Goal: Consume media (video, audio)

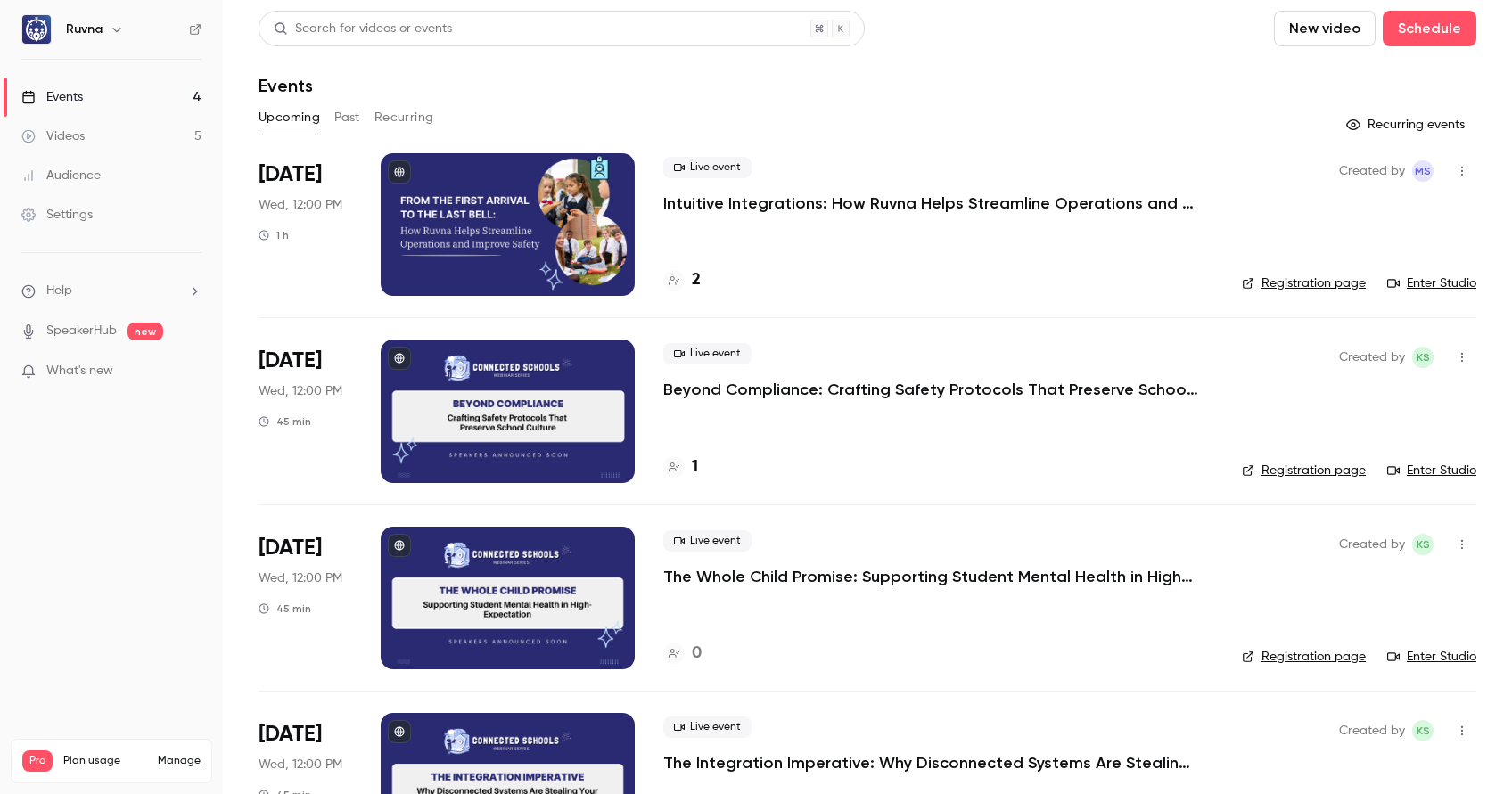
click at [150, 132] on link "Videos 5" at bounding box center [112, 136] width 223 height 39
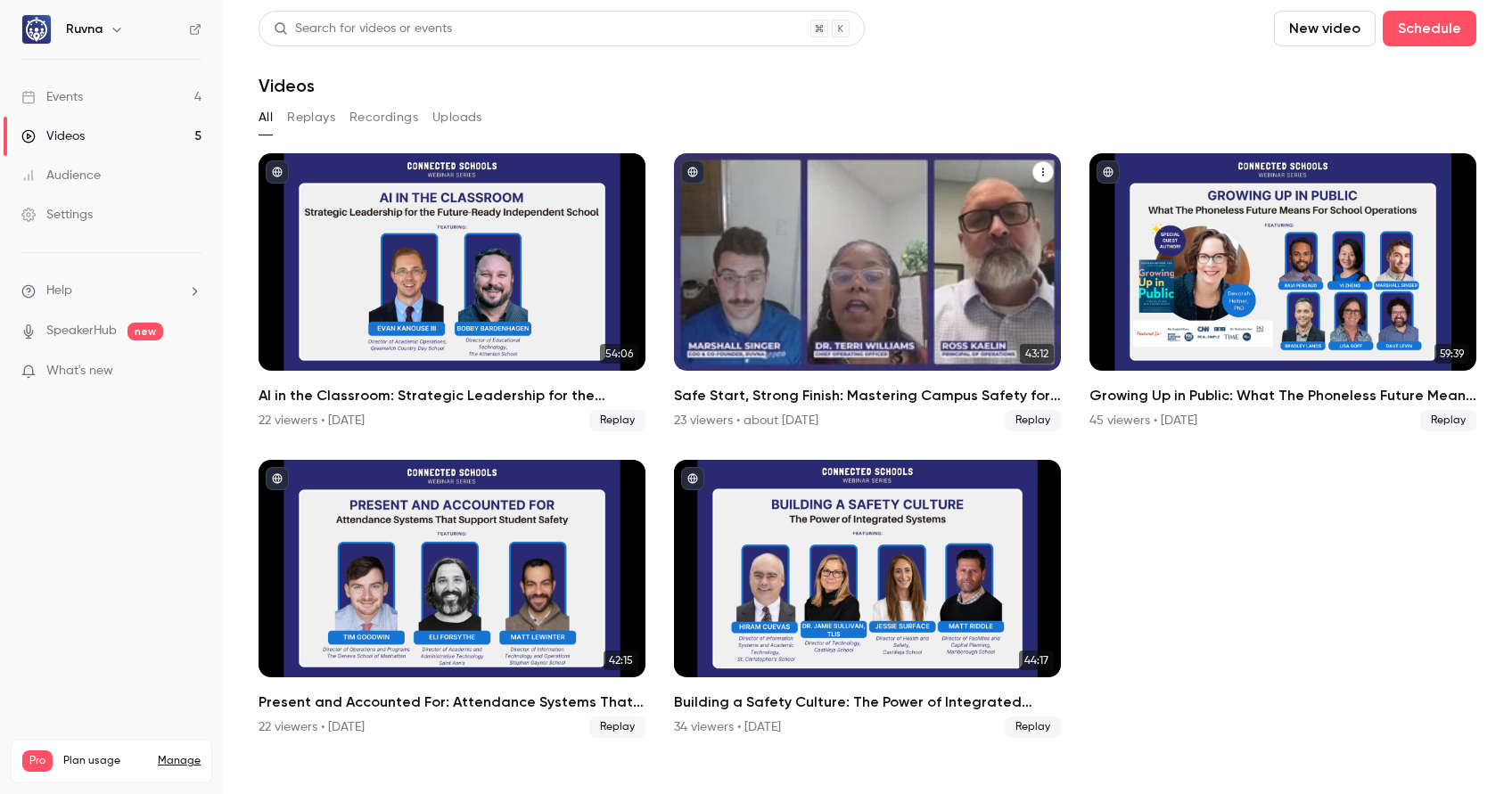
click at [876, 399] on h2 "Safe Start, Strong Finish: Mastering Campus Safety for the New School Year" at bounding box center [867, 395] width 387 height 22
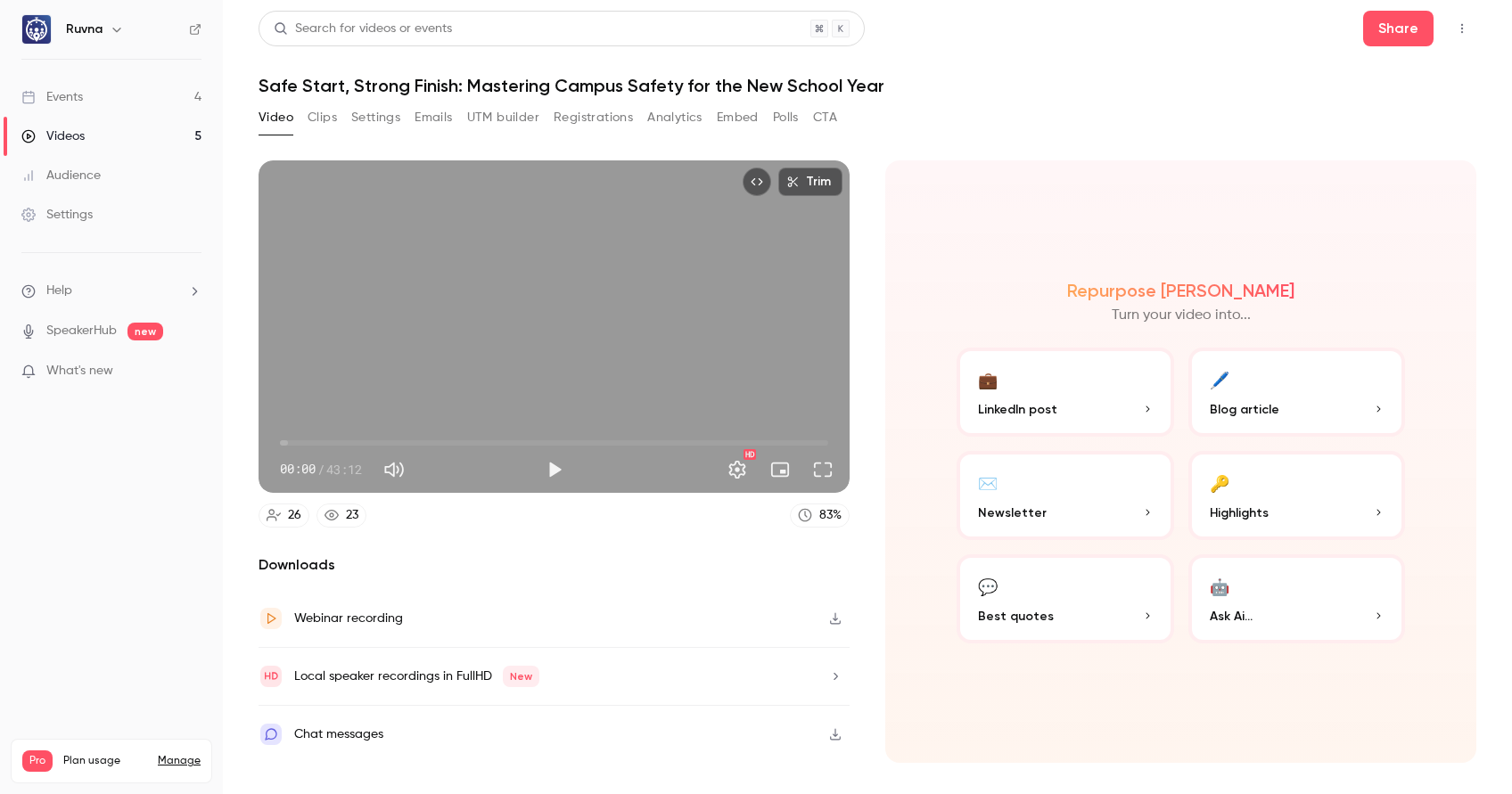
click at [365, 118] on button "Settings" at bounding box center [375, 117] width 49 height 28
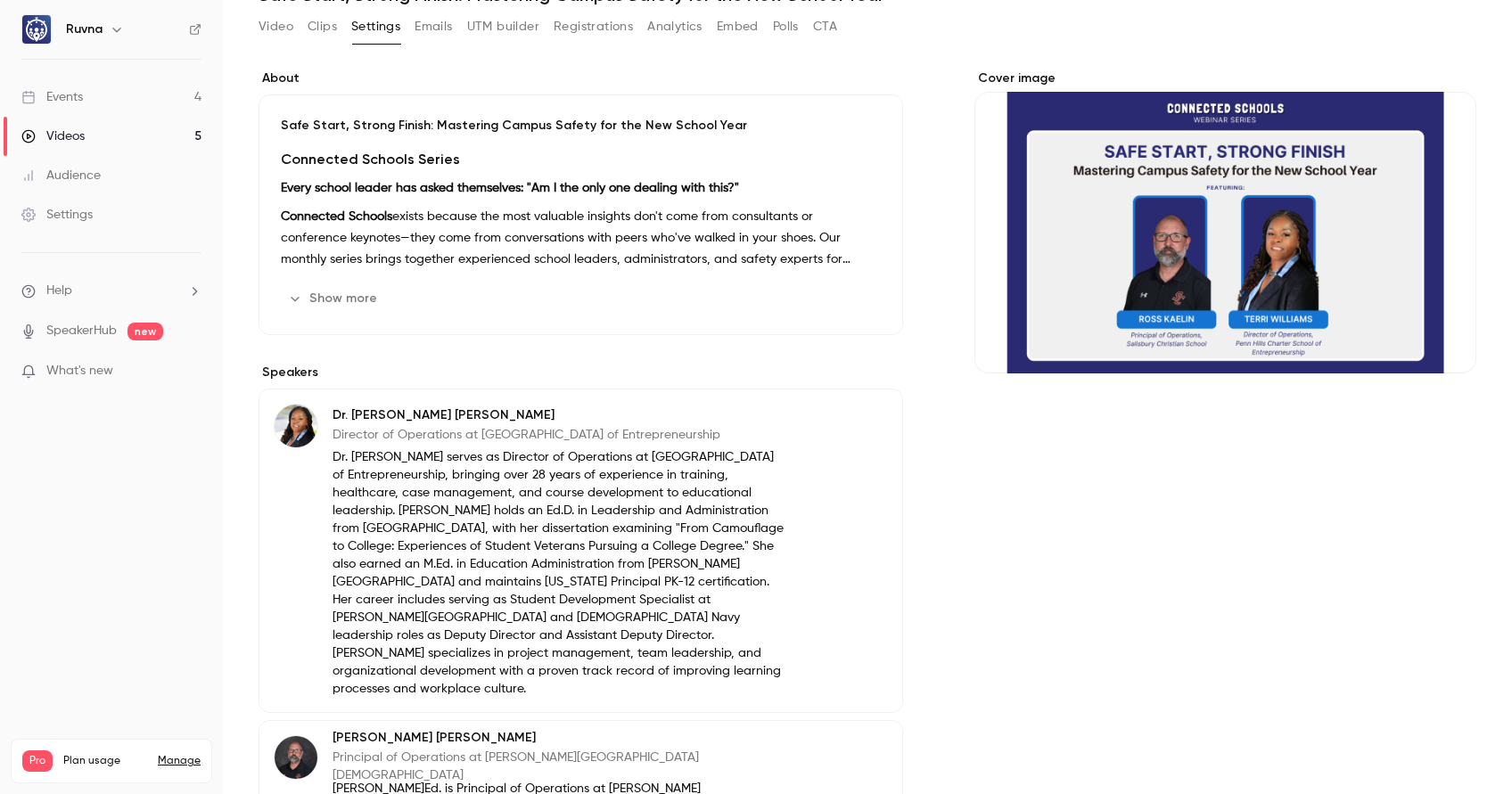
scroll to position [112, 0]
